Goal: Task Accomplishment & Management: Manage account settings

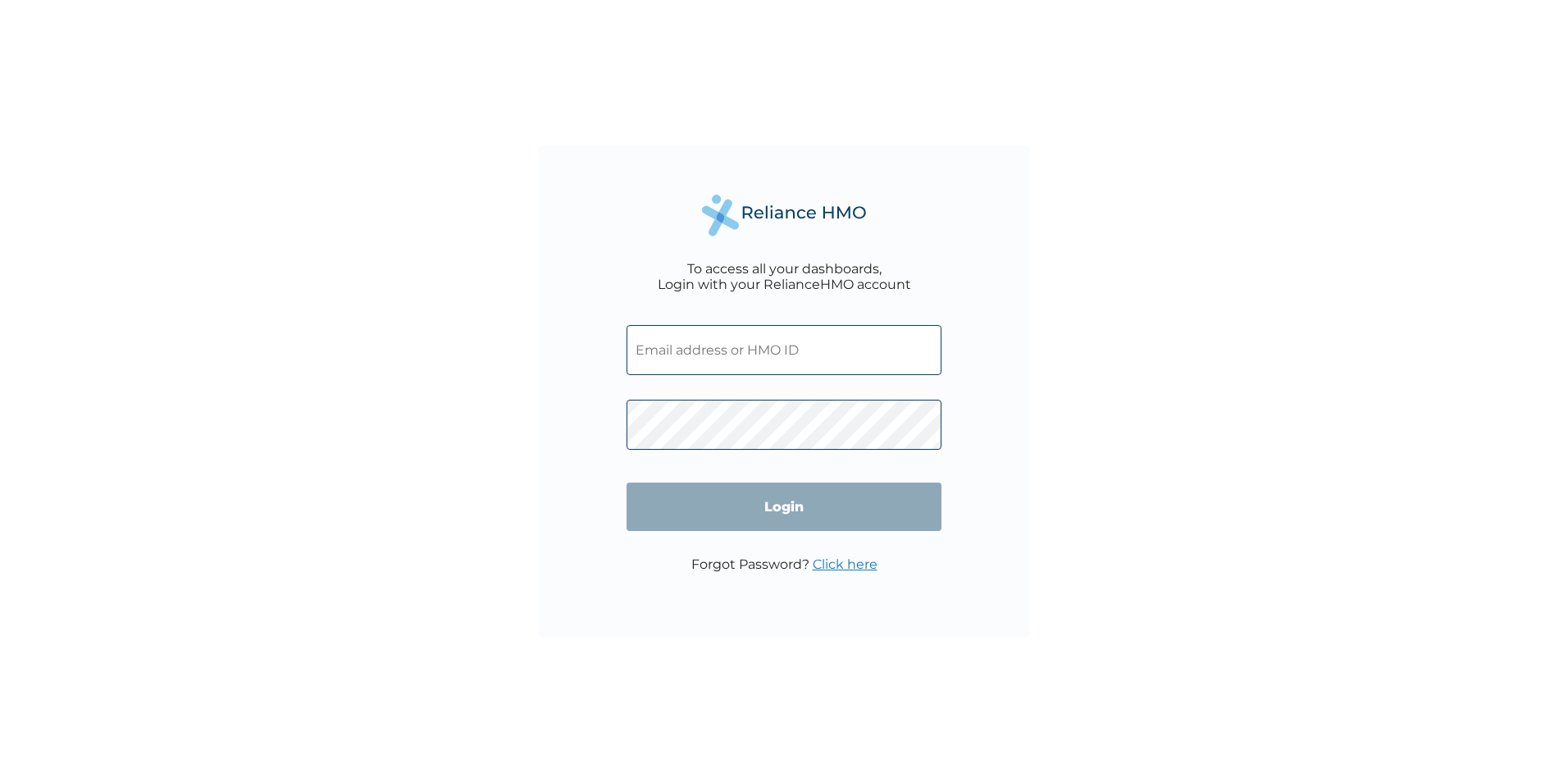
type input "[EMAIL_ADDRESS][DOMAIN_NAME]"
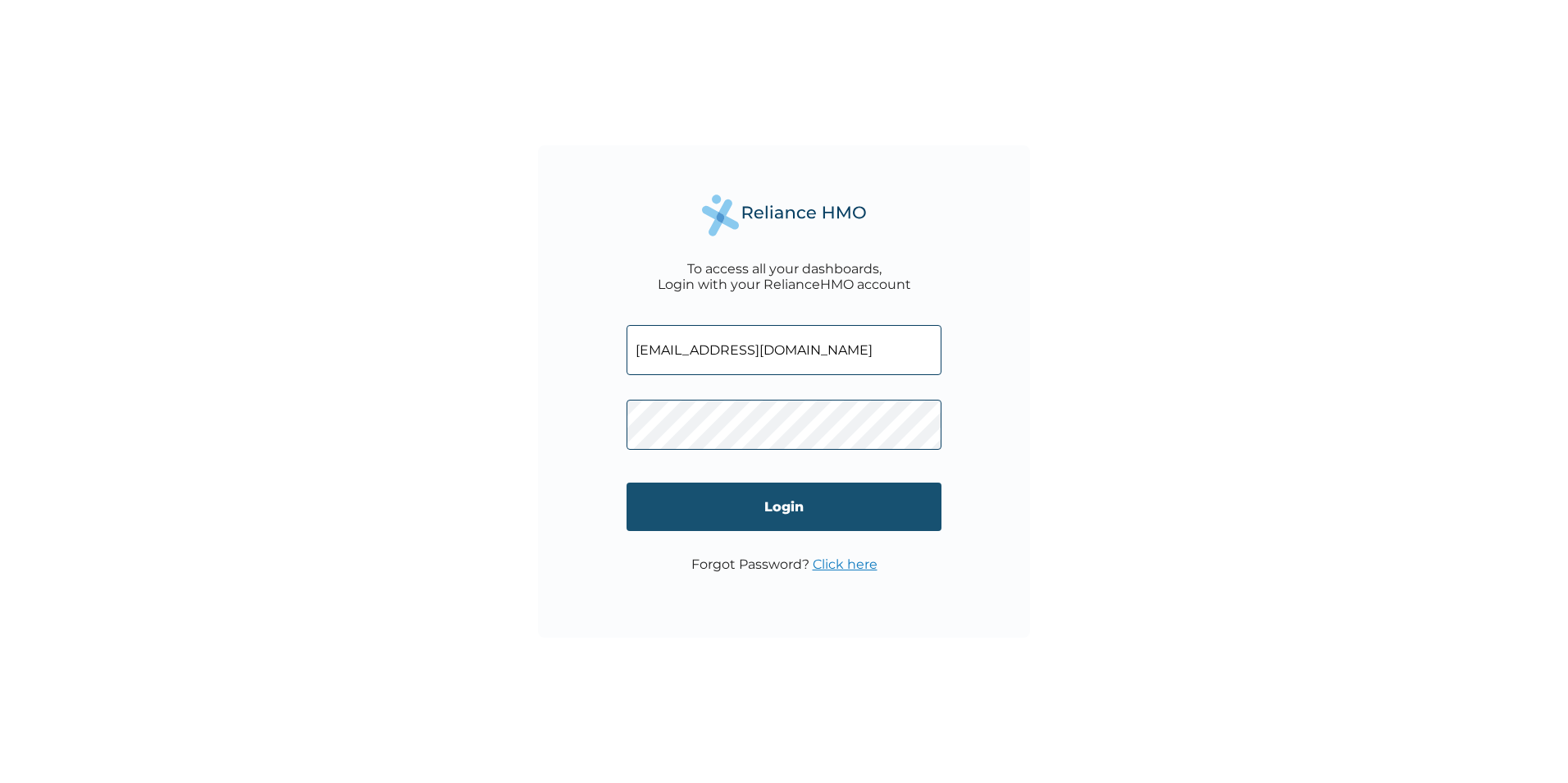
click at [778, 505] on input "Login" at bounding box center [784, 506] width 315 height 48
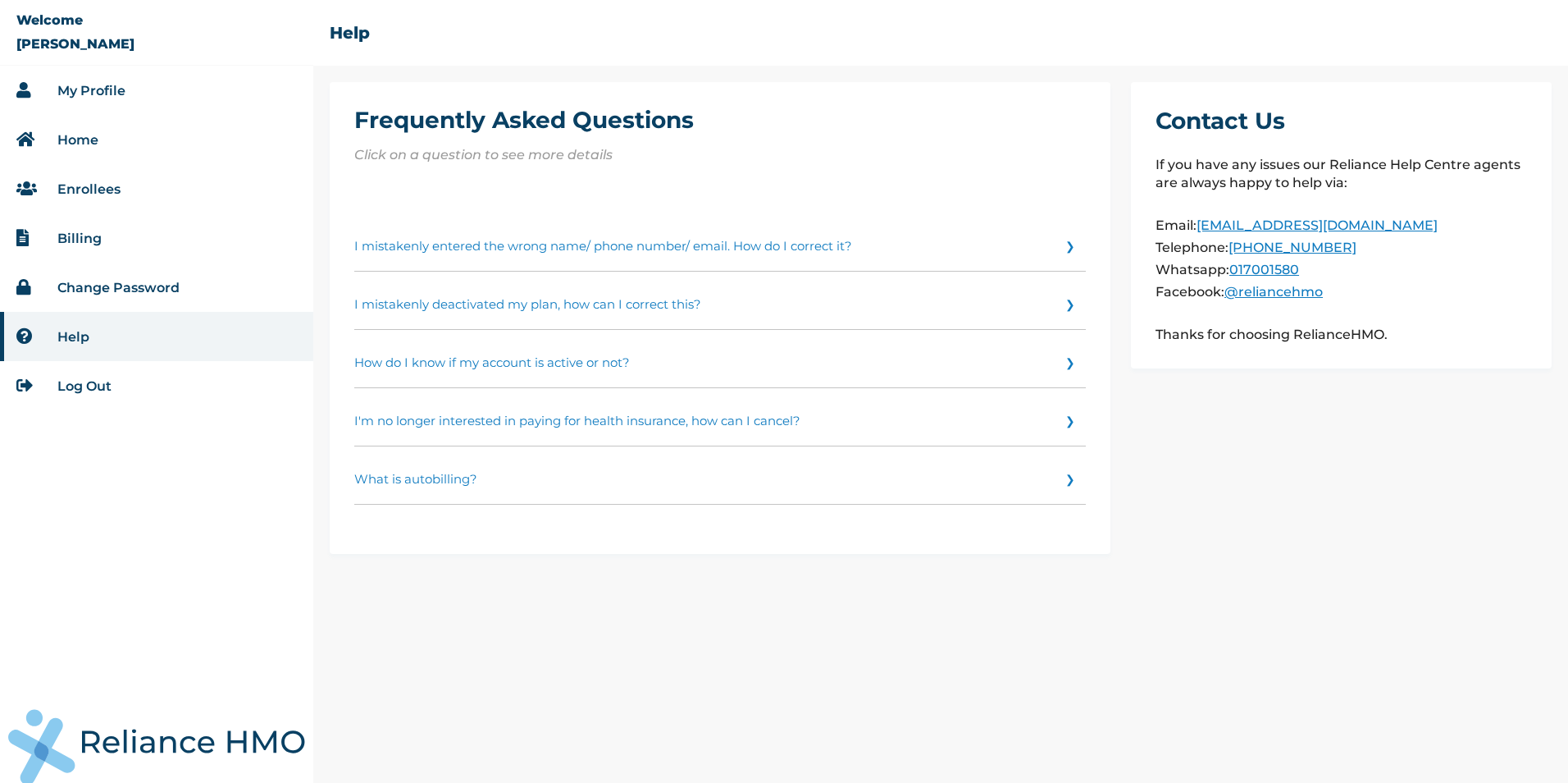
click at [84, 141] on link "Home" at bounding box center [78, 139] width 41 height 15
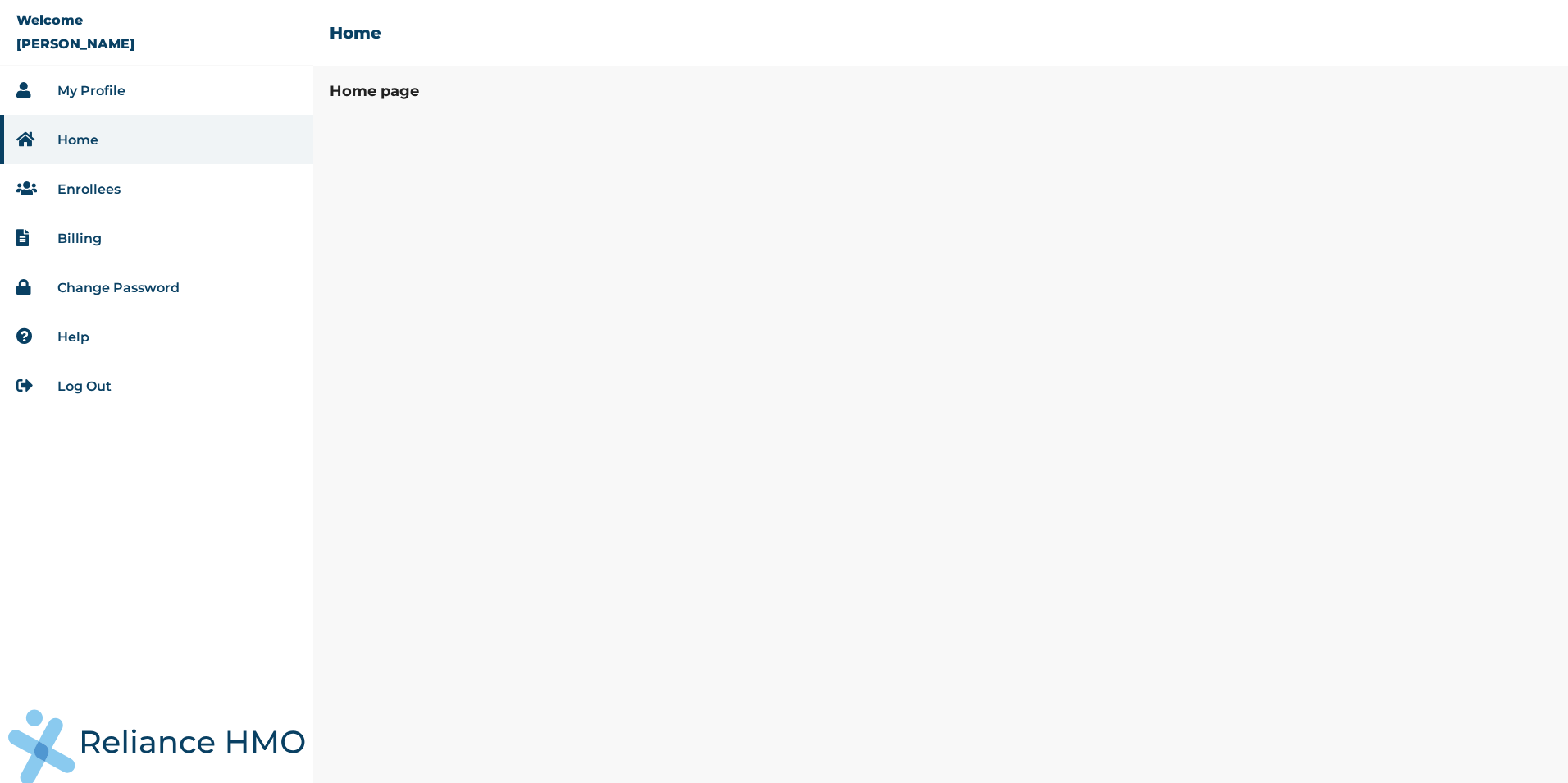
click at [97, 187] on link "Enrollees" at bounding box center [89, 189] width 63 height 15
